Goal: Task Accomplishment & Management: Complete application form

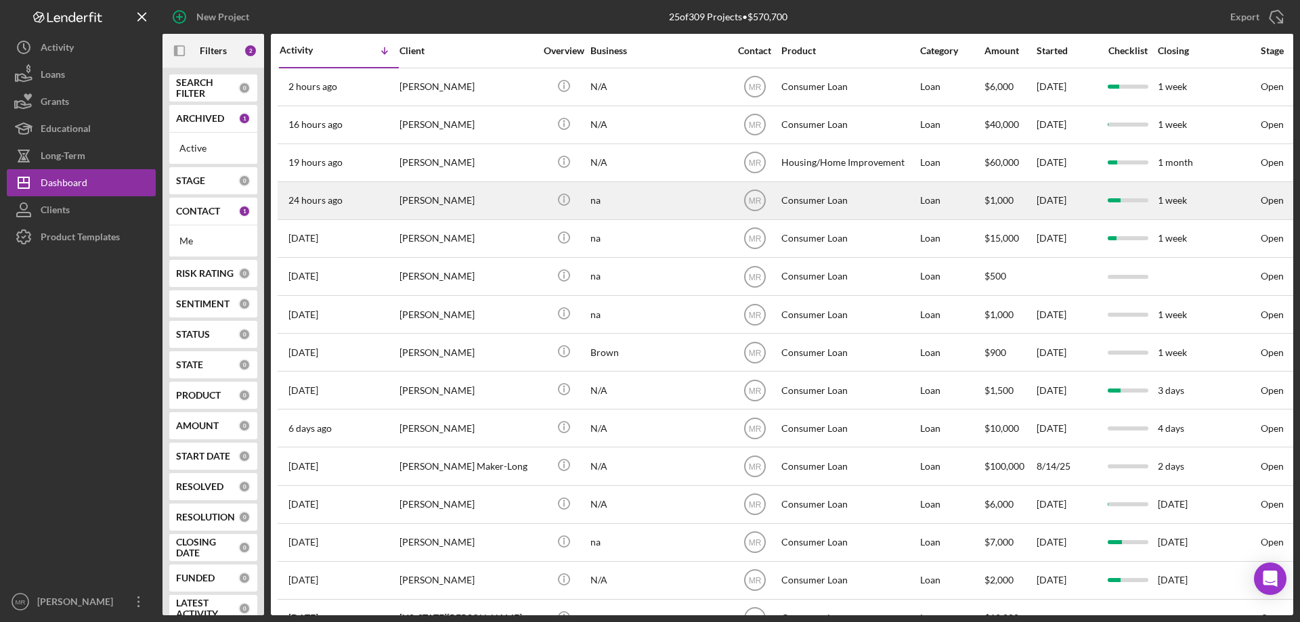
click at [510, 199] on div "[PERSON_NAME]" at bounding box center [467, 201] width 135 height 36
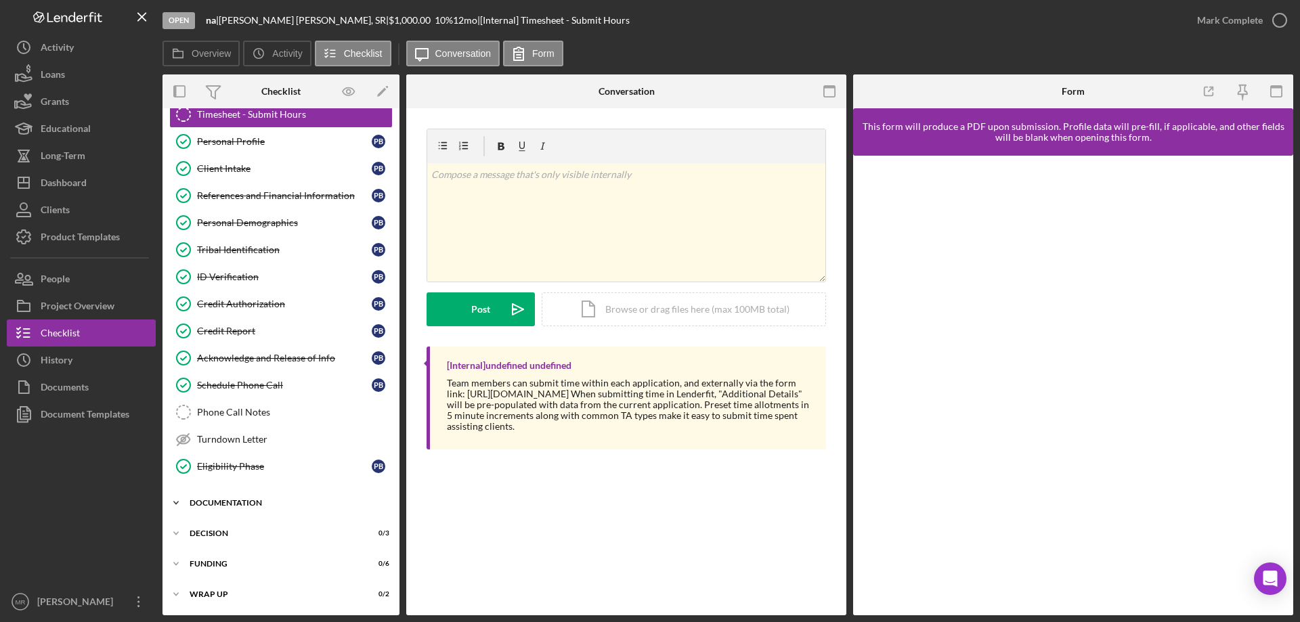
click at [257, 500] on div "Documentation" at bounding box center [286, 503] width 193 height 8
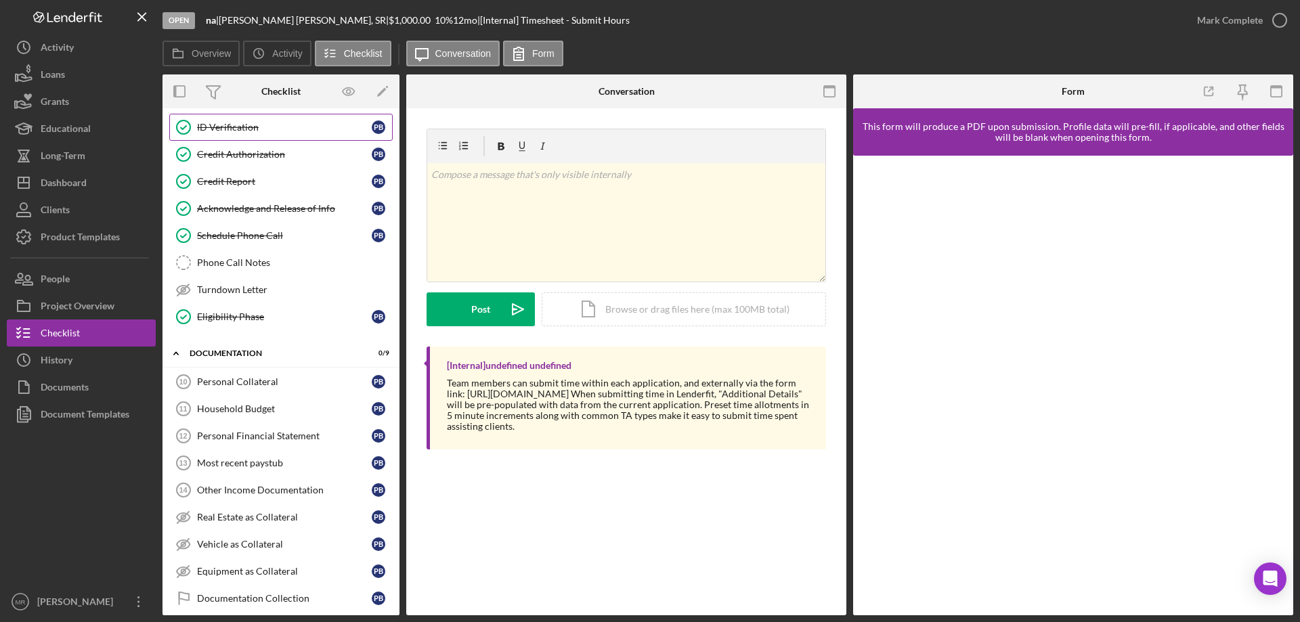
scroll to position [110, 0]
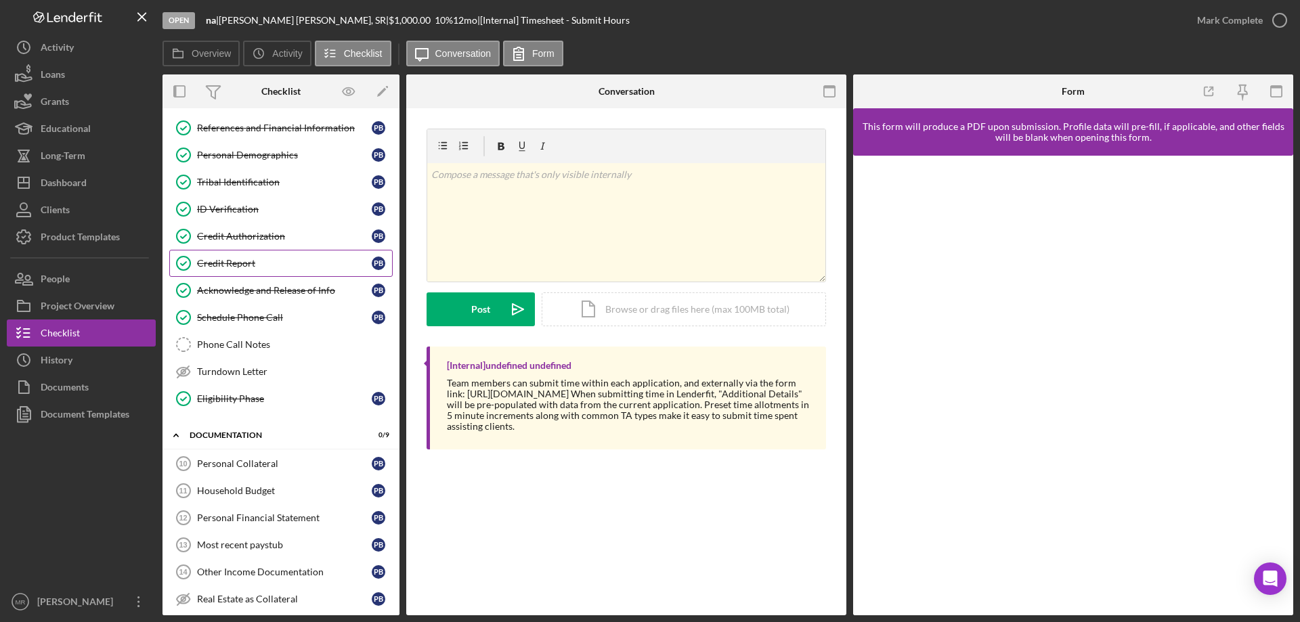
click at [253, 261] on div "Credit Report" at bounding box center [284, 263] width 175 height 11
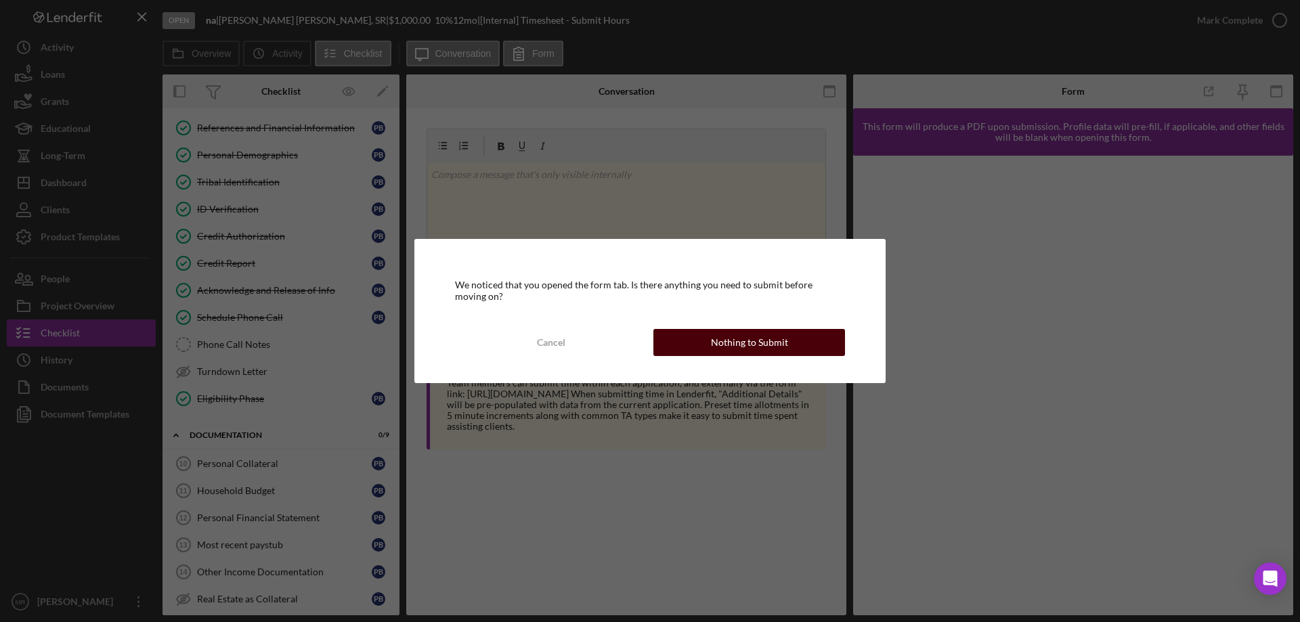
drag, startPoint x: 772, startPoint y: 327, endPoint x: 814, endPoint y: 345, distance: 45.8
click at [779, 332] on div "We noticed that you opened the form tab. Is there anything you need to submit b…" at bounding box center [649, 311] width 471 height 144
click at [787, 341] on button "Nothing to Submit" at bounding box center [749, 342] width 192 height 27
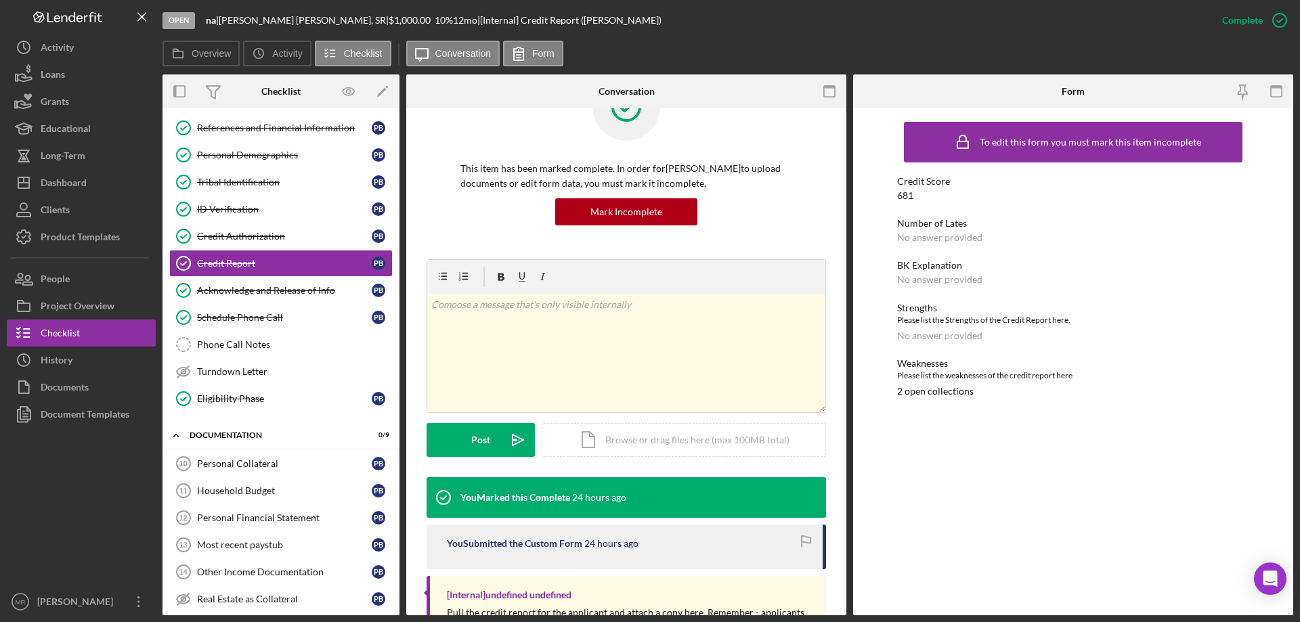
scroll to position [113, 0]
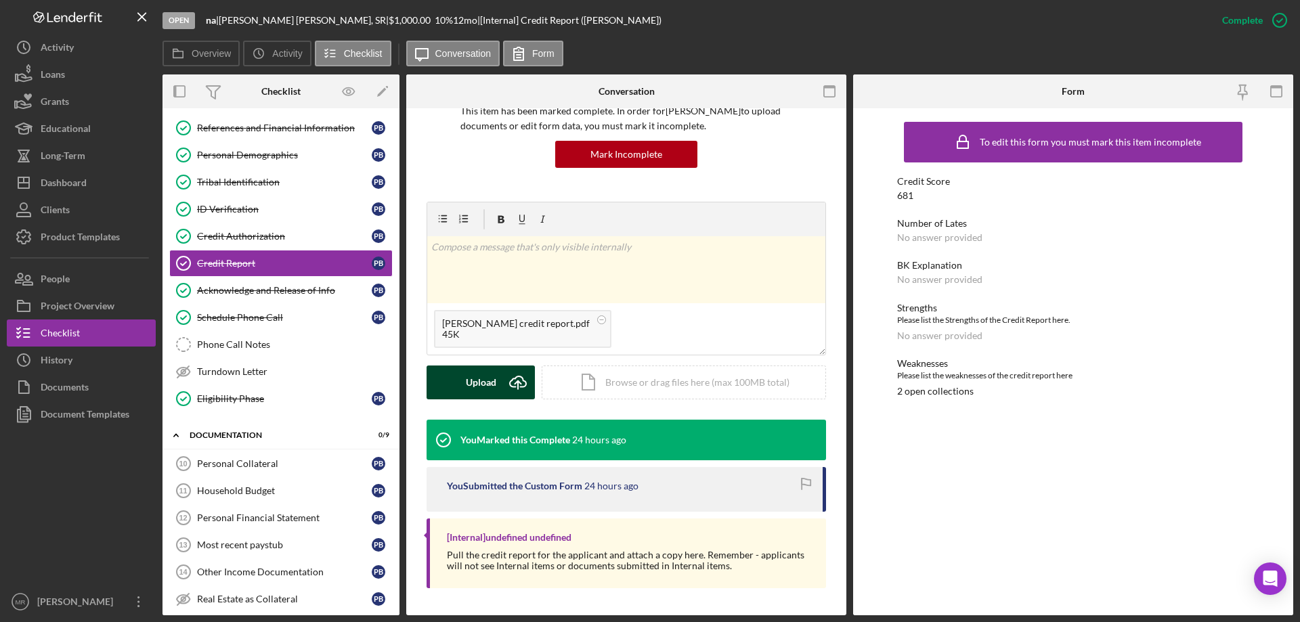
click at [462, 385] on button "Upload Icon/Upload" at bounding box center [481, 383] width 108 height 34
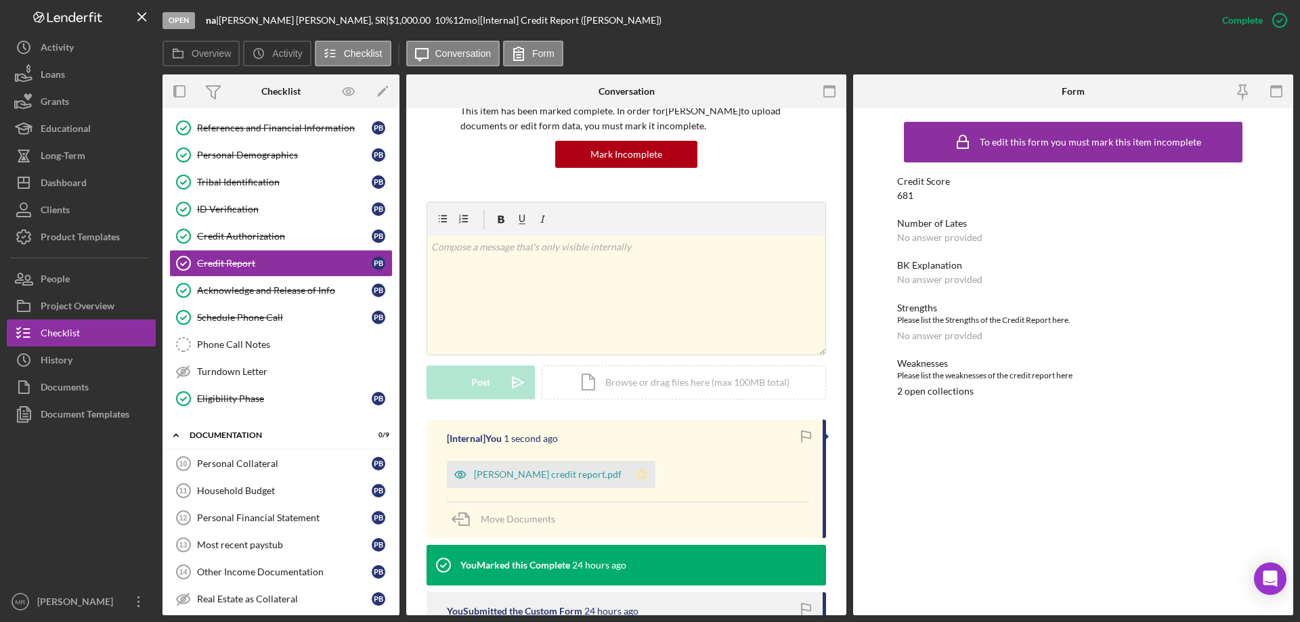
click at [628, 474] on icon "Icon/Star" at bounding box center [641, 474] width 27 height 27
click at [240, 459] on div "Personal Collateral" at bounding box center [284, 463] width 175 height 11
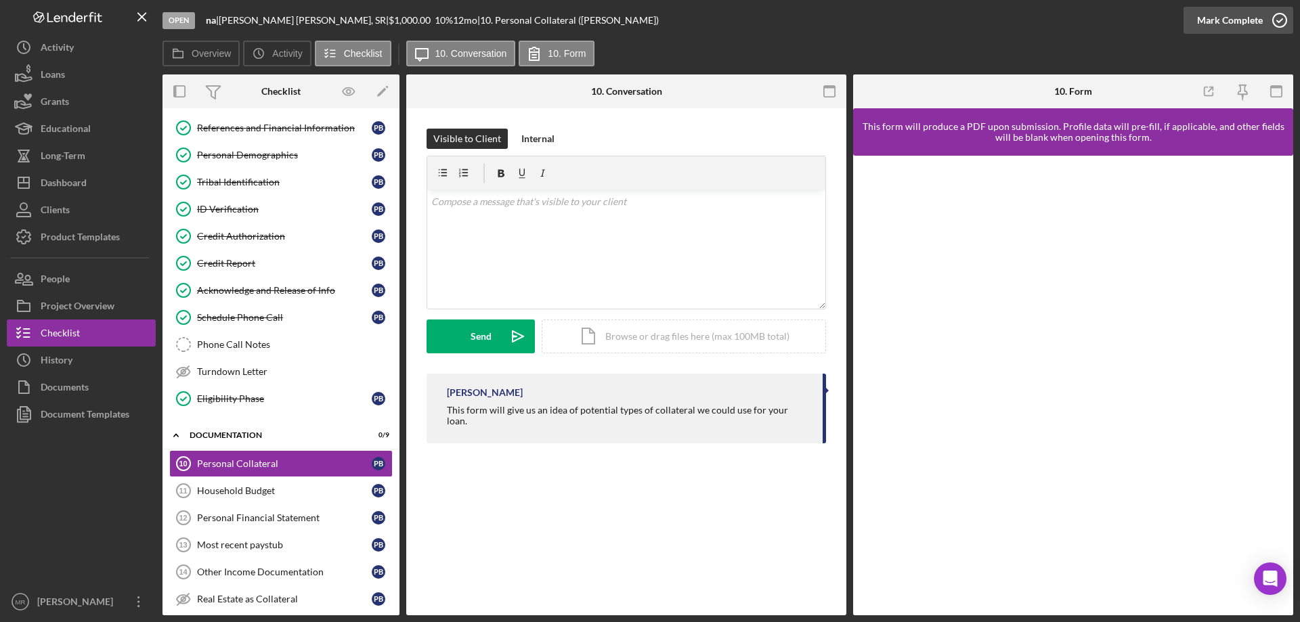
click at [1281, 18] on icon "button" at bounding box center [1280, 20] width 34 height 34
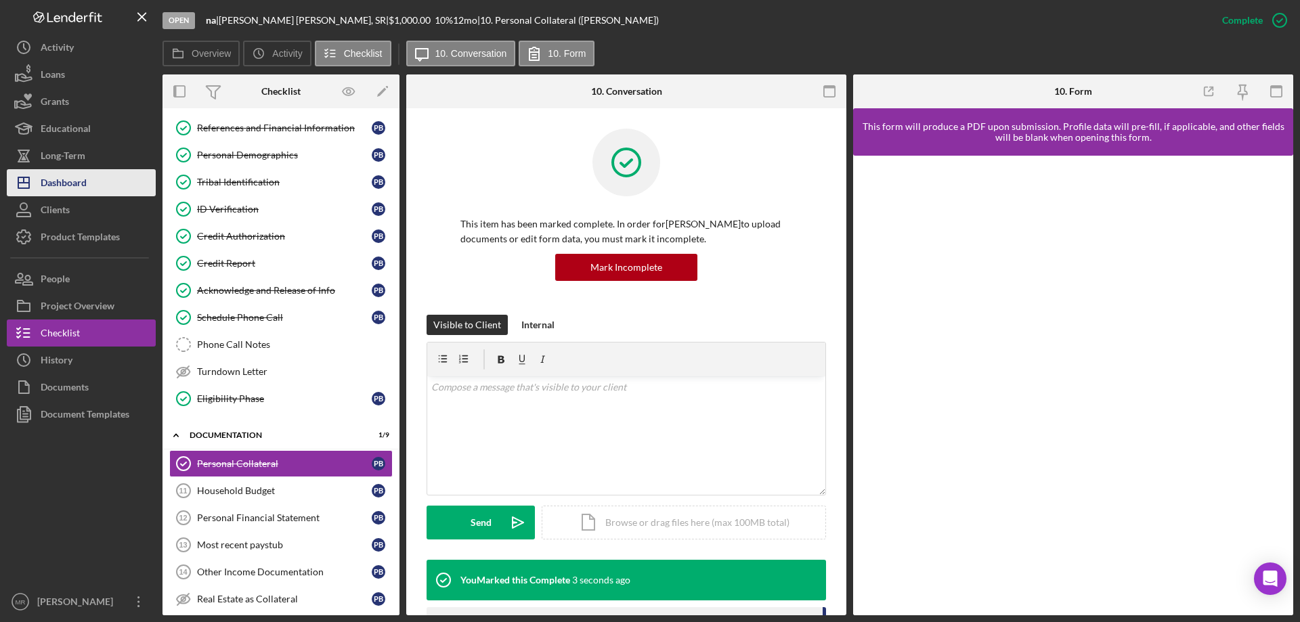
click at [70, 177] on div "Dashboard" at bounding box center [64, 184] width 46 height 30
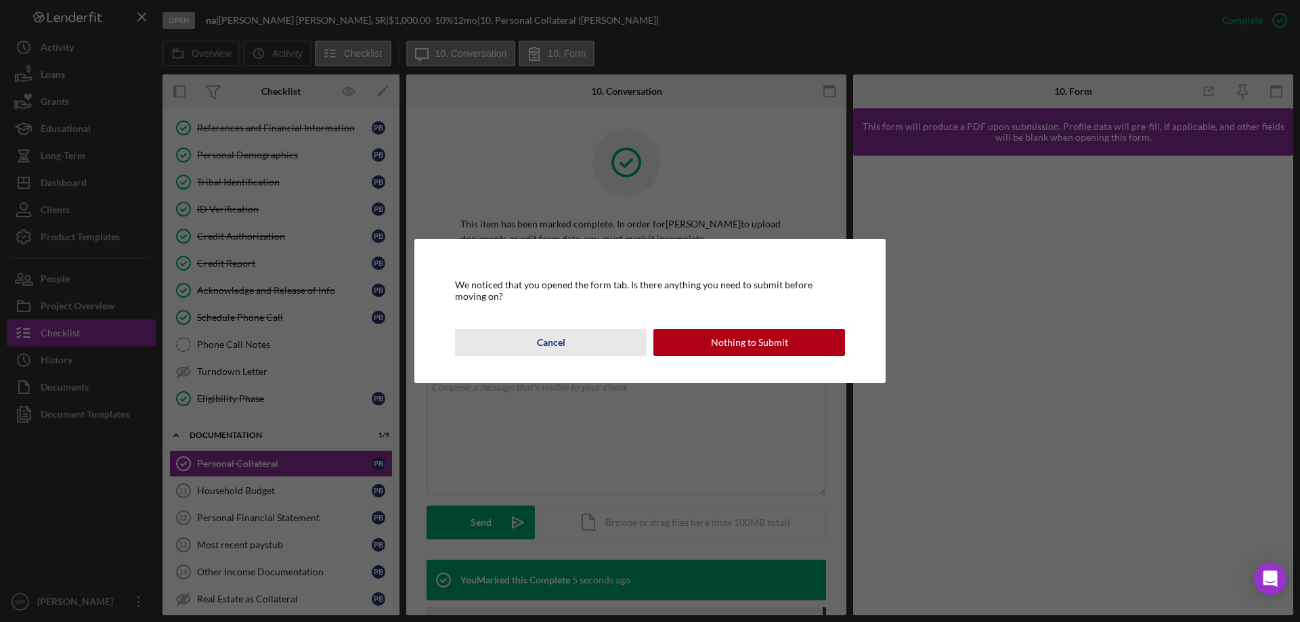
click at [541, 337] on div "Cancel" at bounding box center [551, 342] width 28 height 27
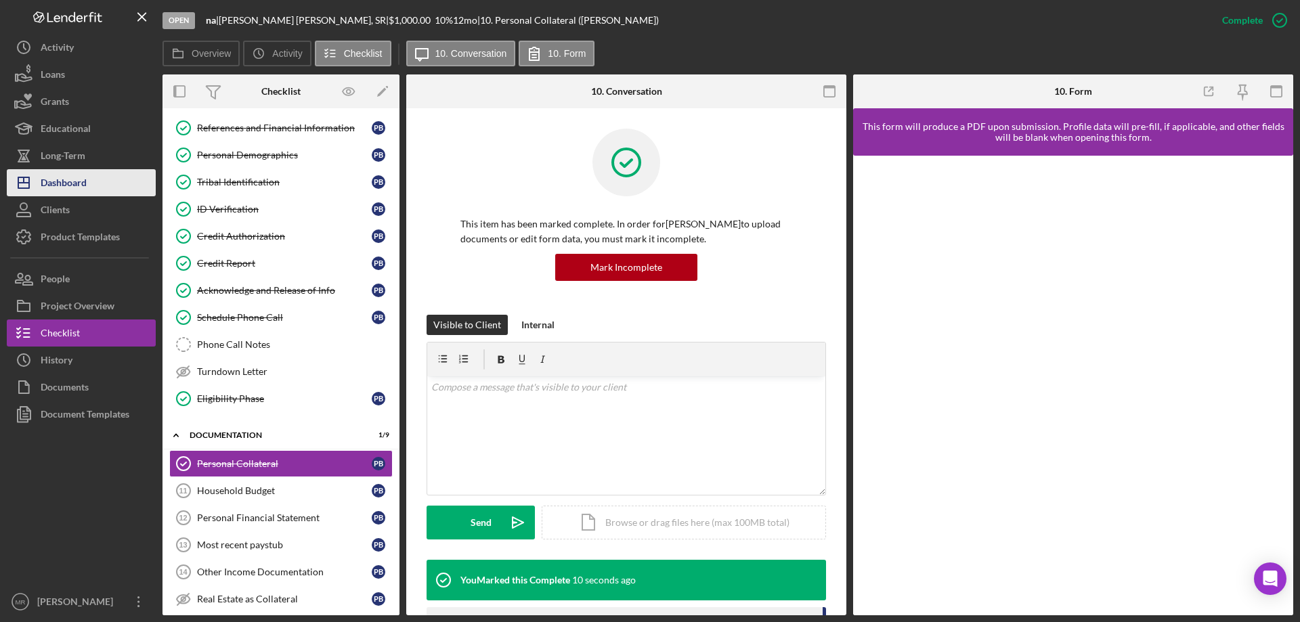
click at [68, 183] on div "Dashboard" at bounding box center [64, 184] width 46 height 30
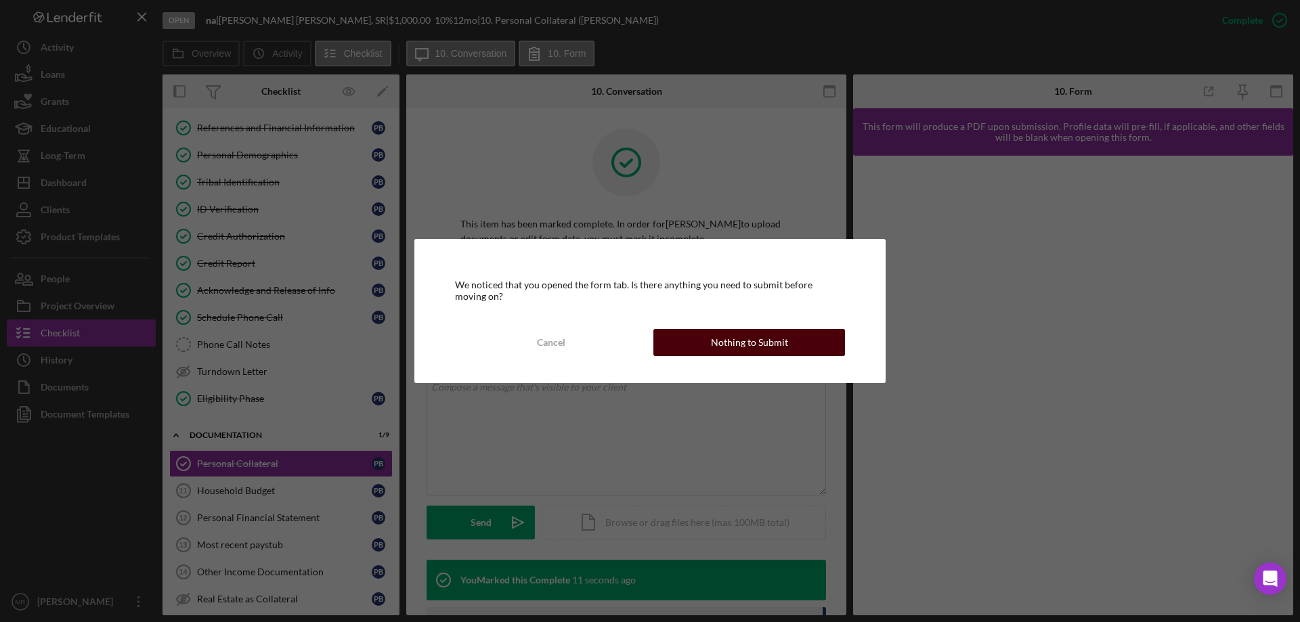
click at [762, 341] on div "Nothing to Submit" at bounding box center [749, 342] width 77 height 27
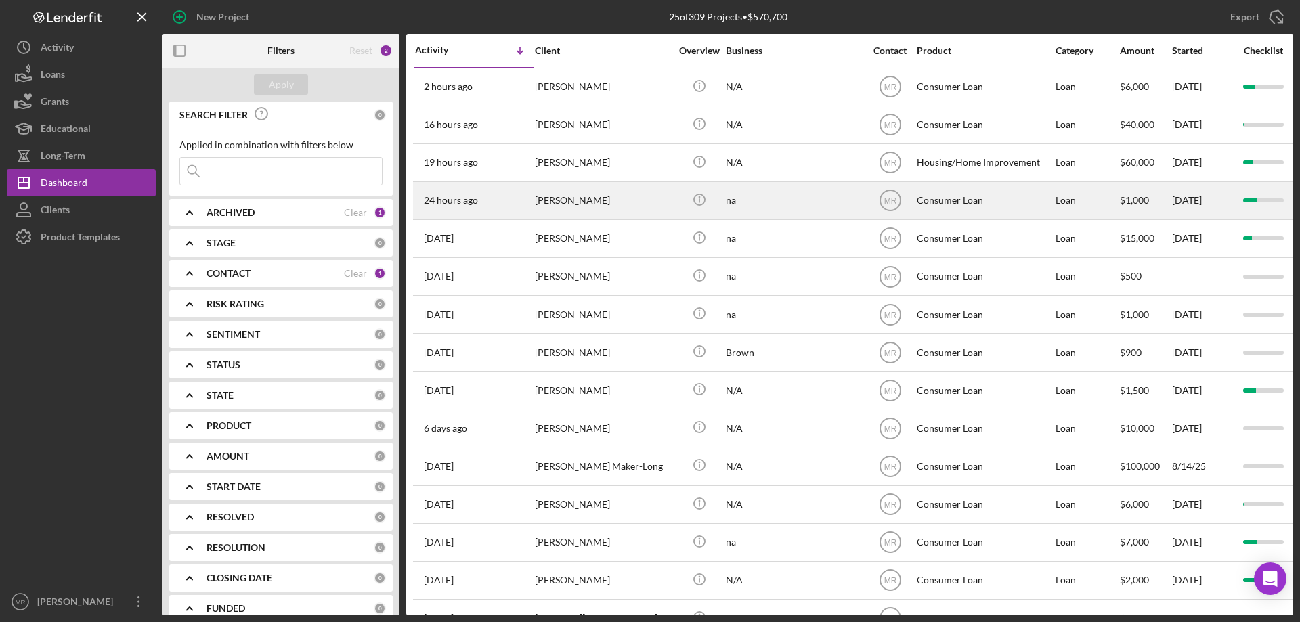
click at [646, 200] on div "[PERSON_NAME]" at bounding box center [602, 201] width 135 height 36
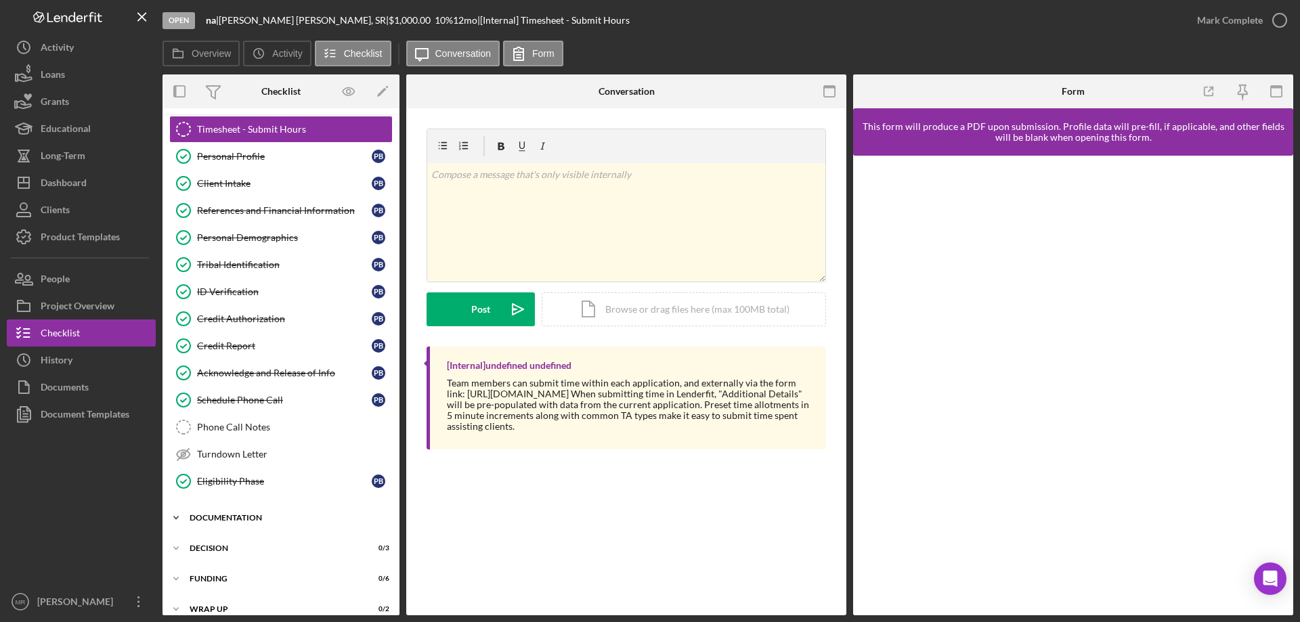
scroll to position [42, 0]
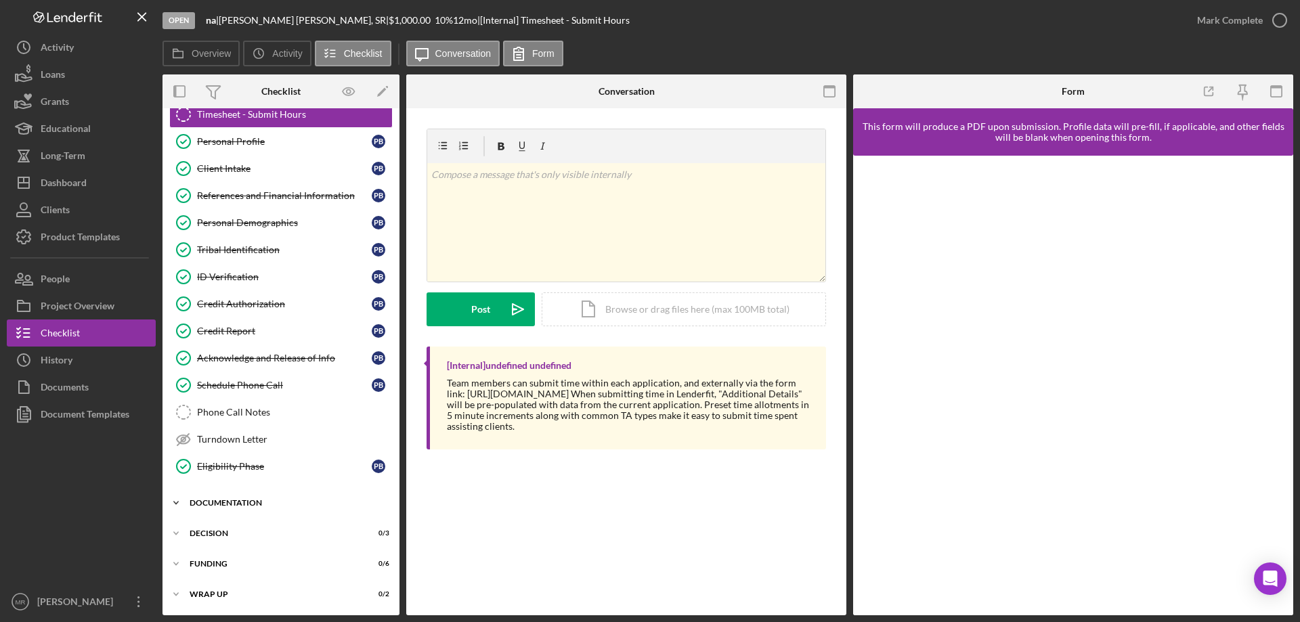
click at [251, 501] on div "Documentation" at bounding box center [286, 503] width 193 height 8
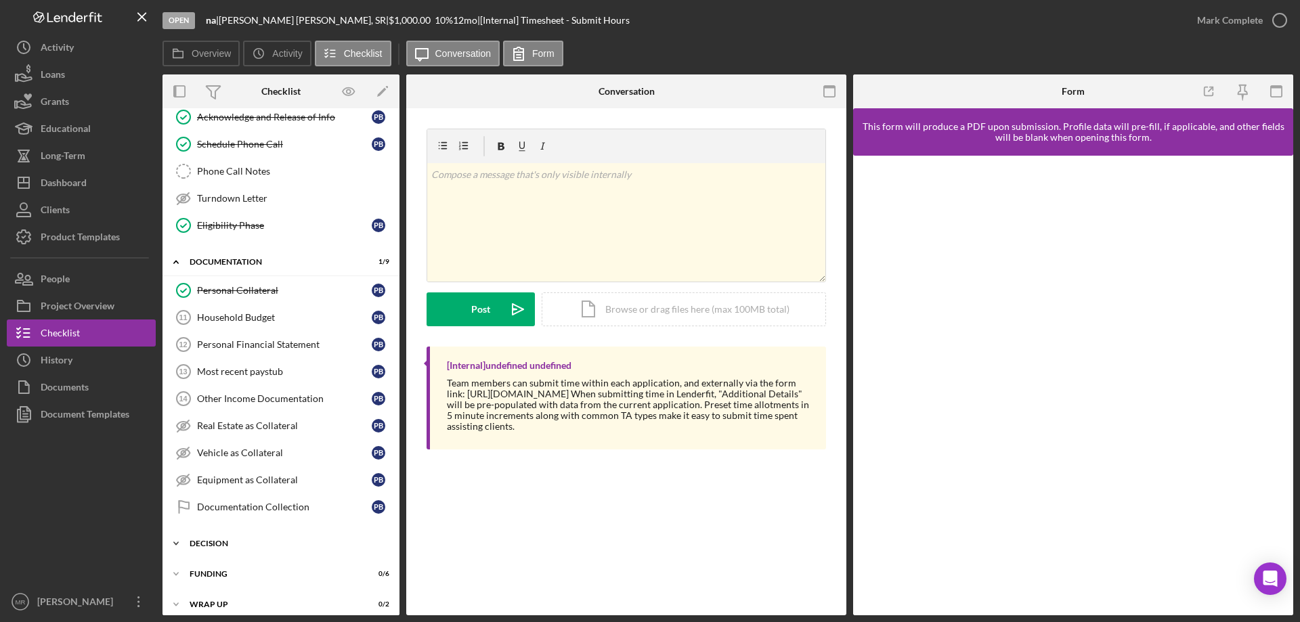
scroll to position [293, 0]
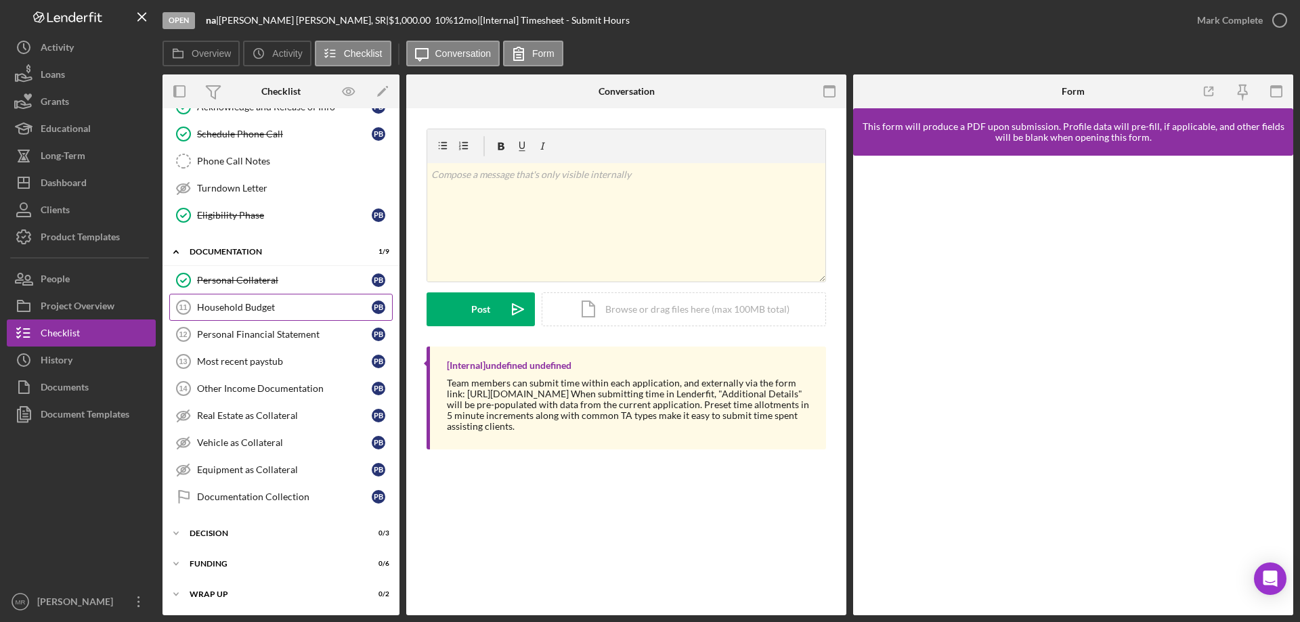
click at [242, 305] on div "Household Budget" at bounding box center [284, 307] width 175 height 11
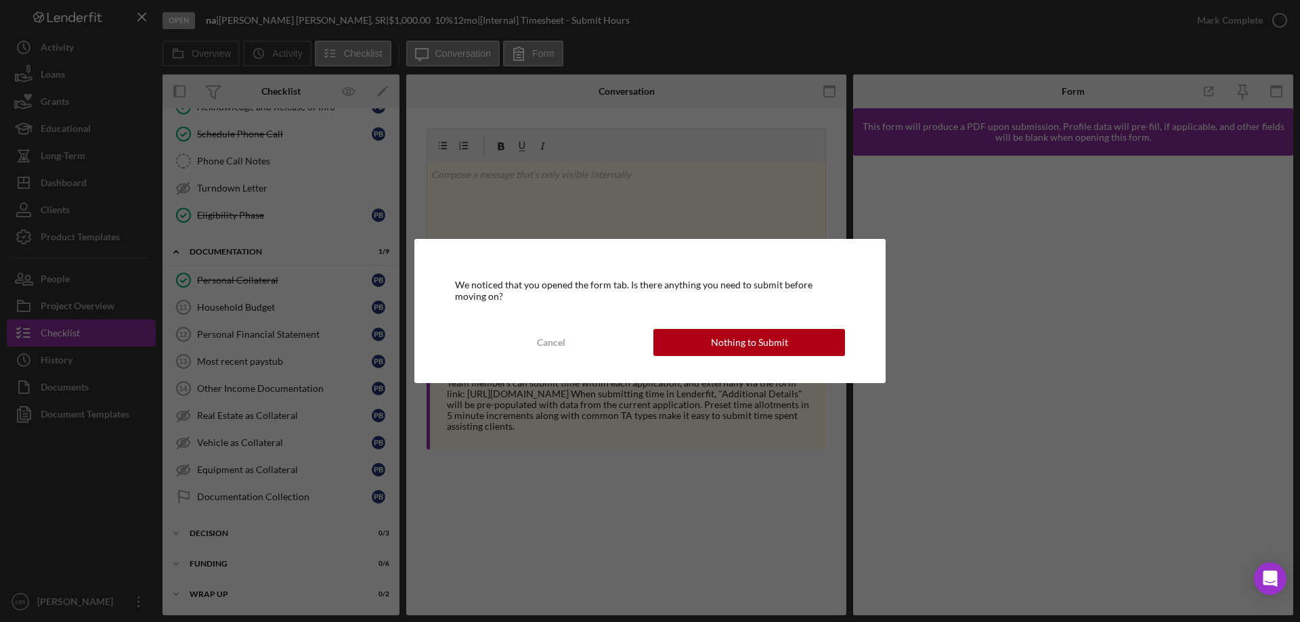
drag, startPoint x: 775, startPoint y: 337, endPoint x: 823, endPoint y: 347, distance: 48.3
click at [779, 337] on div "Nothing to Submit" at bounding box center [749, 342] width 77 height 27
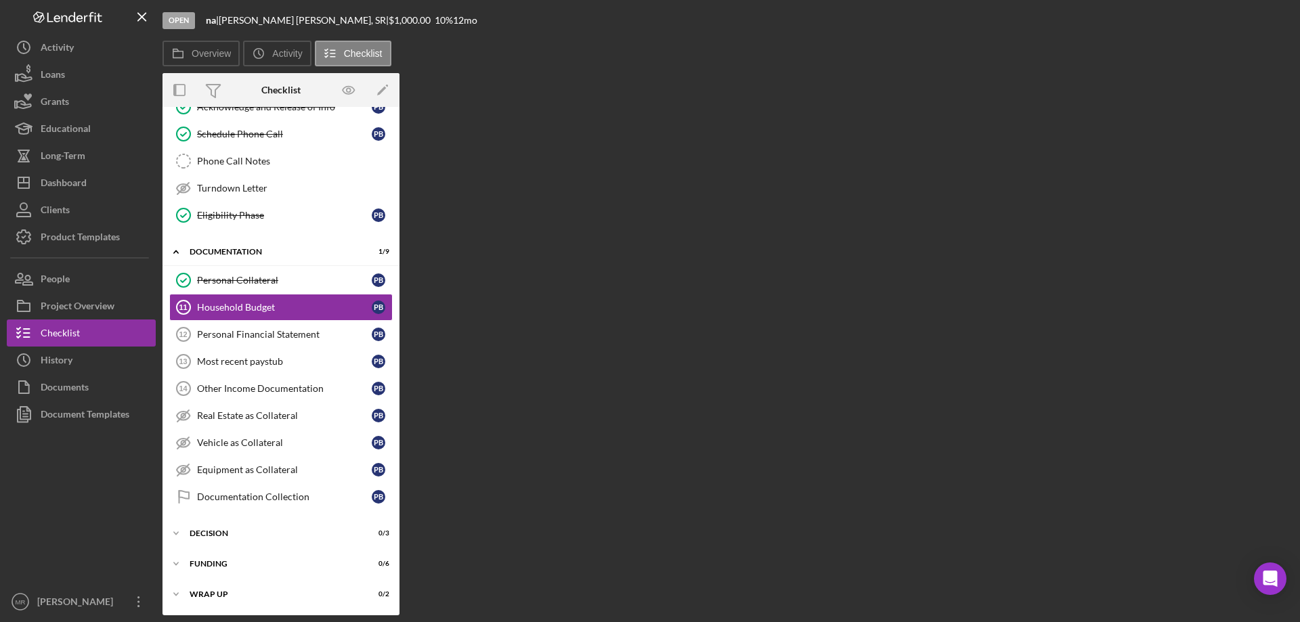
scroll to position [293, 0]
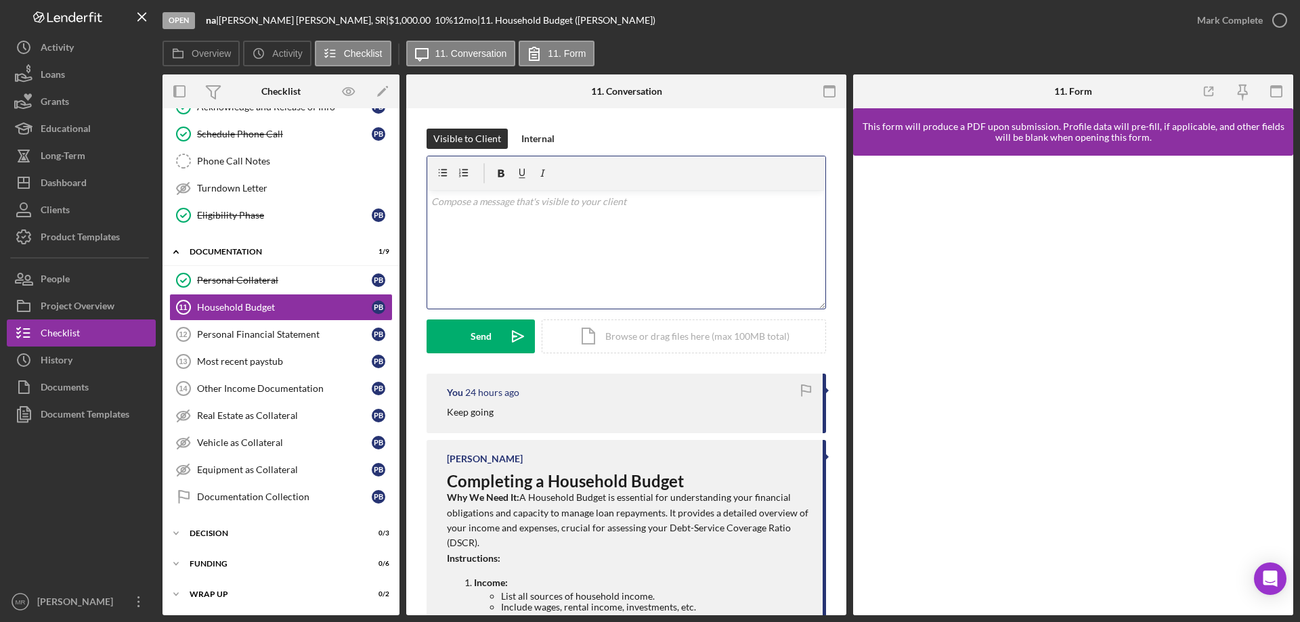
click at [525, 238] on div "v Color teal Color pink Remove color Add row above Add row below Add column bef…" at bounding box center [626, 249] width 398 height 118
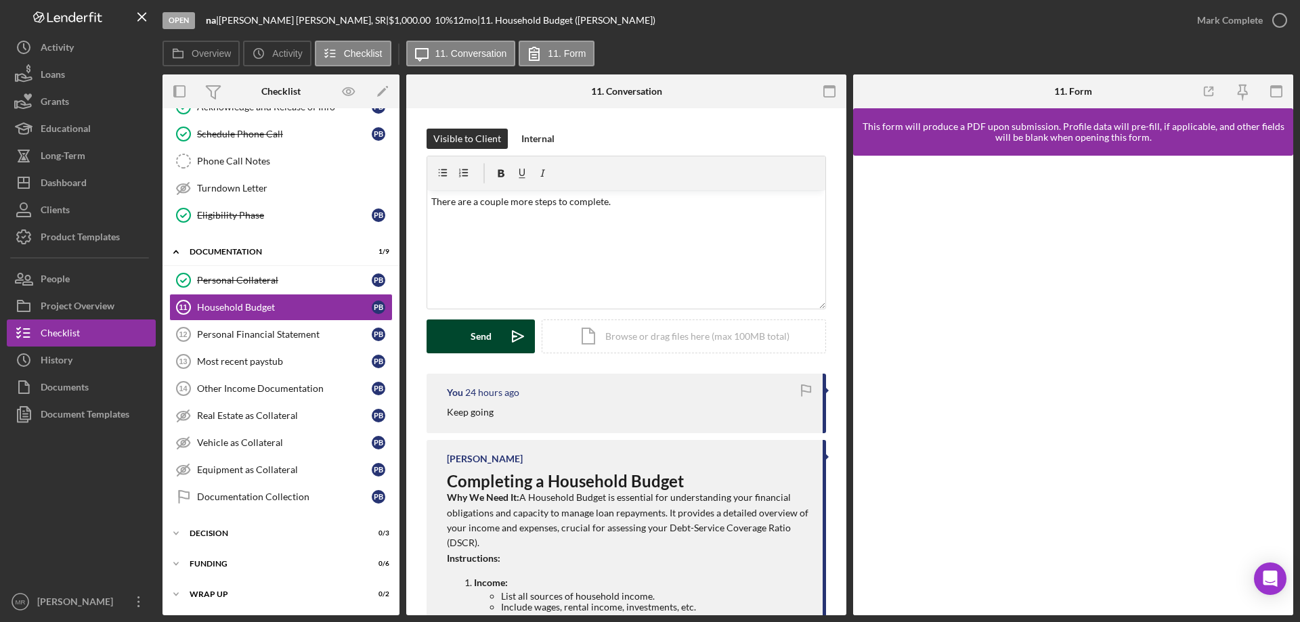
drag, startPoint x: 475, startPoint y: 341, endPoint x: 483, endPoint y: 341, distance: 8.2
click at [477, 341] on div "Send" at bounding box center [481, 337] width 21 height 34
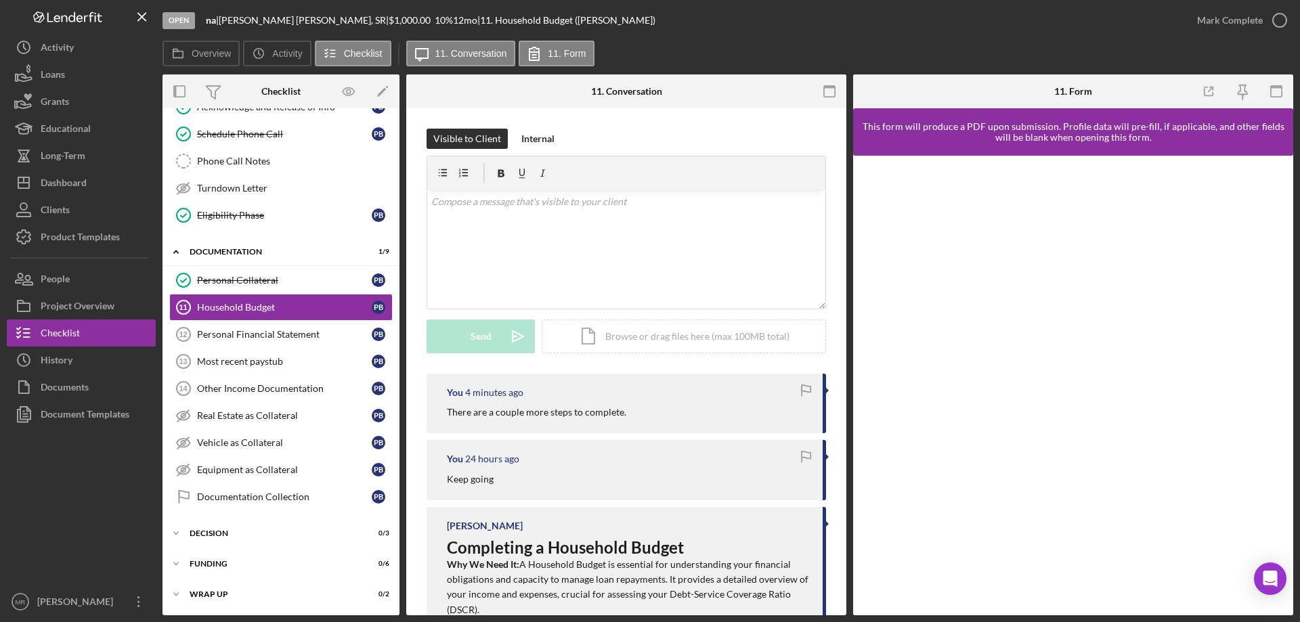
click at [753, 56] on div "Overview Icon/History Activity Checklist Icon/Message 11. Conversation 11. Form" at bounding box center [728, 54] width 1131 height 27
click at [691, 36] on div "Open na | [PERSON_NAME] | $1,000.00 10 % 12 mo | 11. Household Budget ([PERSON_…" at bounding box center [673, 20] width 1021 height 41
